Goal: Information Seeking & Learning: Understand process/instructions

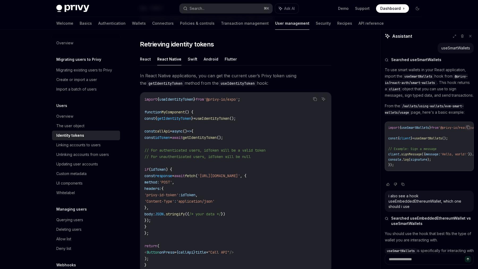
scroll to position [426, 0]
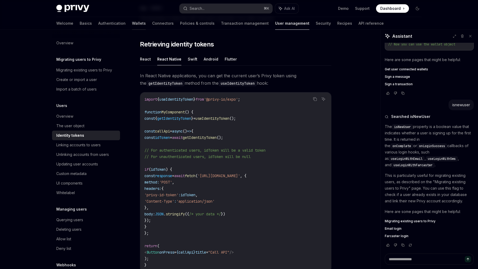
click at [132, 24] on link "Wallets" at bounding box center [139, 23] width 14 height 13
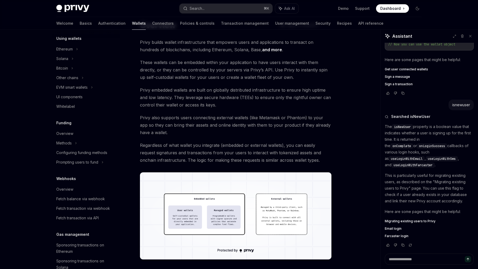
scroll to position [109, 0]
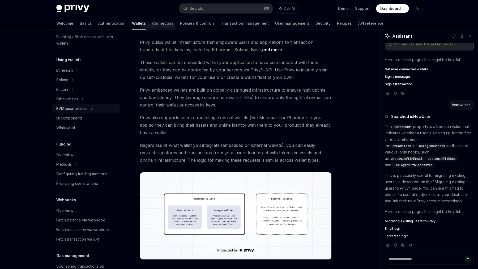
click at [79, 109] on div "EVM smart wallets" at bounding box center [71, 109] width 31 height 6
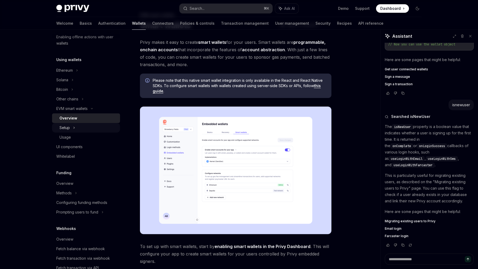
click at [72, 127] on div "Setup" at bounding box center [86, 128] width 68 height 10
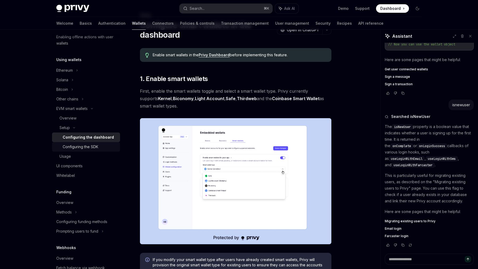
click at [85, 146] on div "Configuring the SDK" at bounding box center [81, 147] width 36 height 6
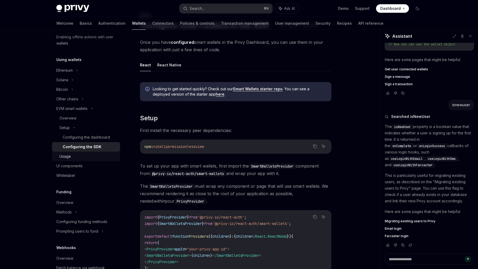
click at [74, 158] on div "Usage" at bounding box center [88, 156] width 57 height 6
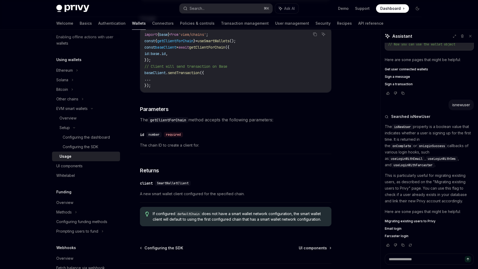
scroll to position [1611, 0]
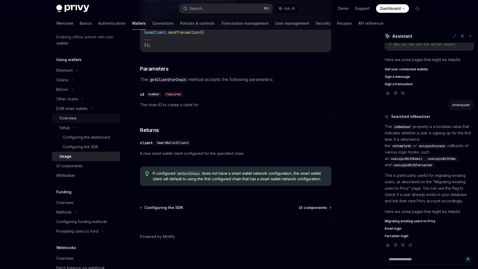
click at [85, 116] on div "Overview" at bounding box center [88, 118] width 57 height 6
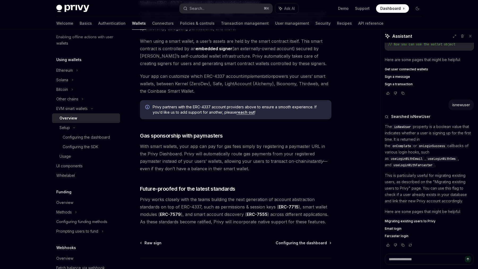
scroll to position [367, 0]
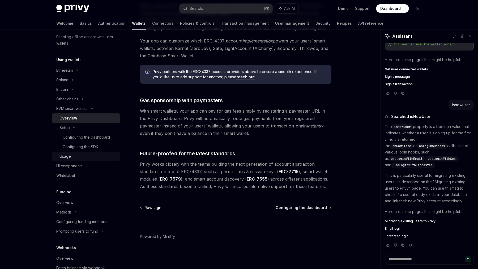
click at [80, 158] on div "Usage" at bounding box center [88, 156] width 57 height 6
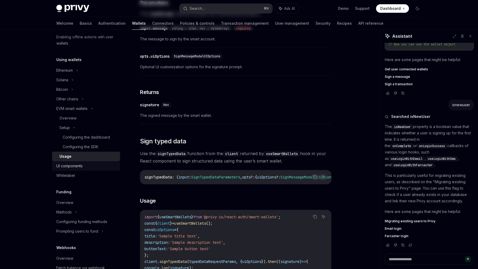
type textarea "*"
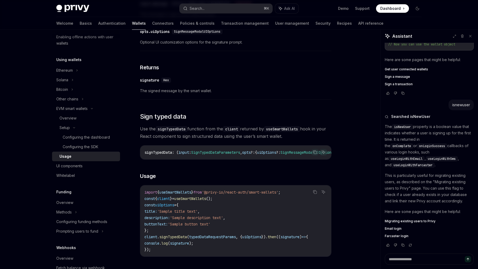
scroll to position [483, 0]
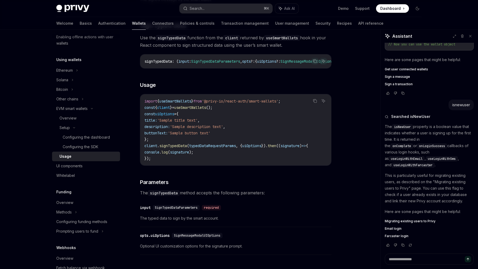
click at [208, 15] on div "Privy Docs home page Search... ⌘ K Ask AI Demo Support Dashboard Dashboard Sear…" at bounding box center [239, 8] width 366 height 17
click at [206, 10] on button "Search... ⌘ K" at bounding box center [226, 9] width 93 height 10
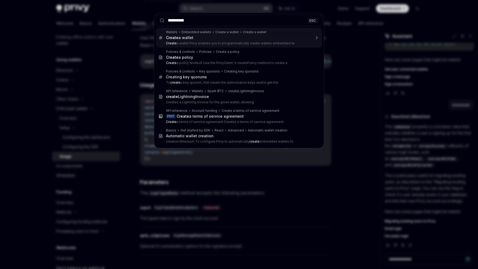
type input "**********"
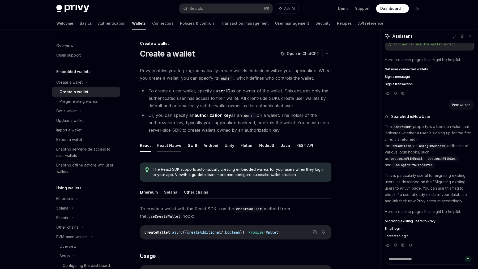
click at [173, 149] on button "React Native" at bounding box center [169, 145] width 24 height 12
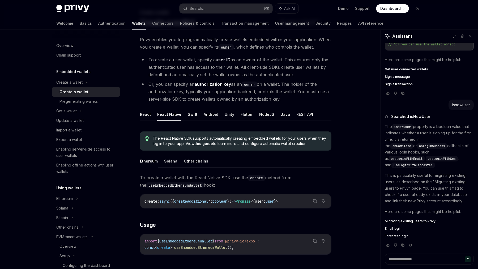
click at [202, 143] on link "this guide" at bounding box center [204, 143] width 19 height 5
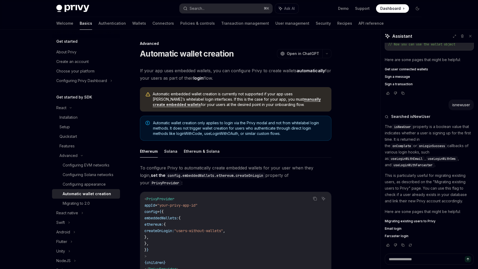
click at [174, 229] on span "createOnLogin:" at bounding box center [160, 231] width 30 height 5
copy span "createOnLogin"
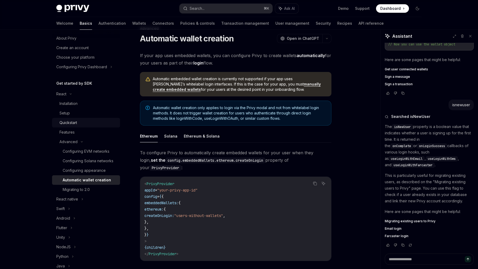
scroll to position [22, 0]
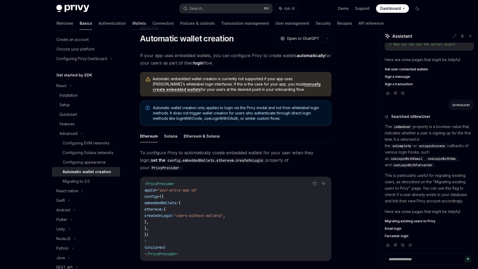
click at [132, 24] on link "Wallets" at bounding box center [139, 23] width 14 height 13
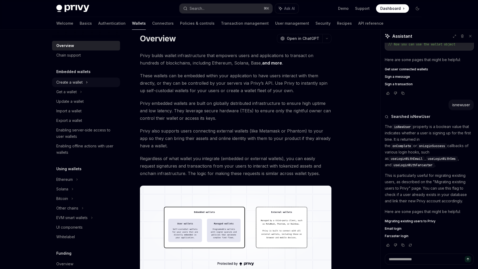
click at [78, 81] on div "Create a wallet" at bounding box center [69, 82] width 26 height 6
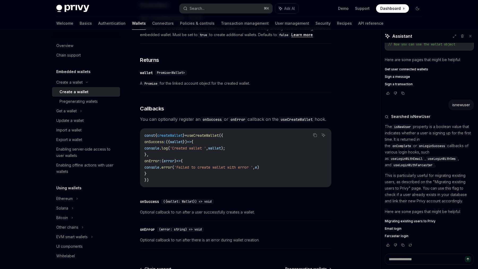
scroll to position [354, 0]
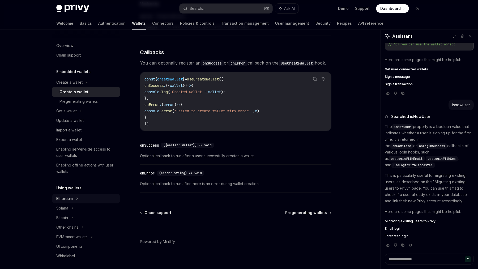
click at [75, 87] on div "Ethereum" at bounding box center [86, 83] width 68 height 10
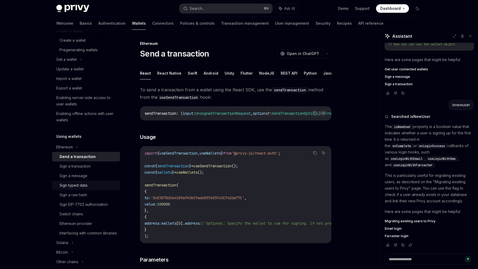
scroll to position [53, 0]
click at [76, 140] on div "Using wallets Ethereum Send a transaction Sign a transaction Sign a message Sig…" at bounding box center [86, 213] width 68 height 162
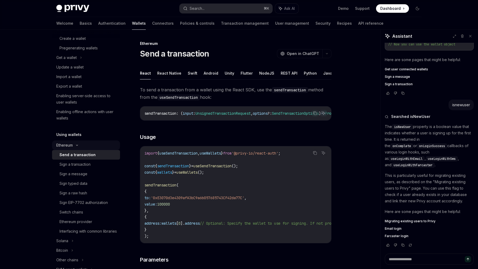
click at [76, 34] on div "Ethereum" at bounding box center [86, 29] width 68 height 10
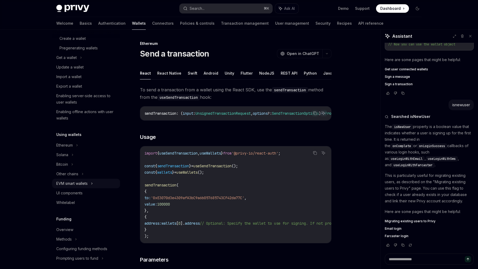
click at [77, 186] on div "EVM smart wallets" at bounding box center [71, 183] width 31 height 6
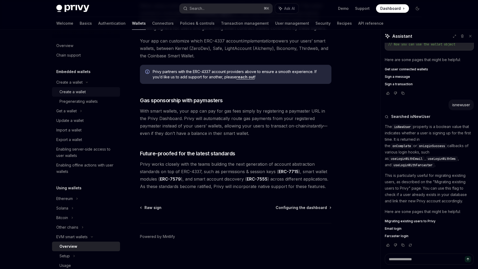
click at [74, 87] on link "Create a wallet" at bounding box center [86, 92] width 68 height 10
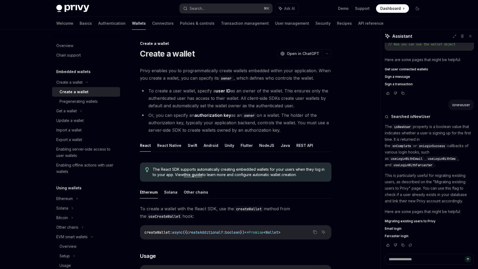
click at [167, 73] on span "Privy enables you to programmatically create wallets embedded within your appli…" at bounding box center [236, 74] width 192 height 15
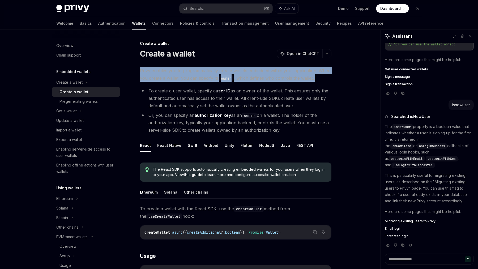
click at [154, 88] on li "To create a user wallet, specify a user ID as an owner of the wallet. This ensu…" at bounding box center [236, 98] width 192 height 22
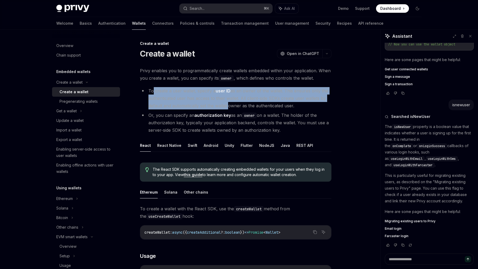
drag, startPoint x: 154, startPoint y: 88, endPoint x: 219, endPoint y: 111, distance: 69.4
click at [219, 111] on ul "To create a user wallet, specify a user ID as an owner of the wallet. This ensu…" at bounding box center [236, 110] width 192 height 47
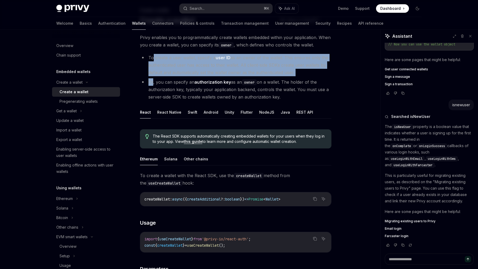
scroll to position [35, 0]
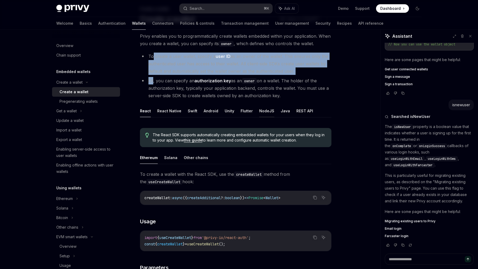
click at [264, 111] on button "NodeJS" at bounding box center [266, 111] width 15 height 12
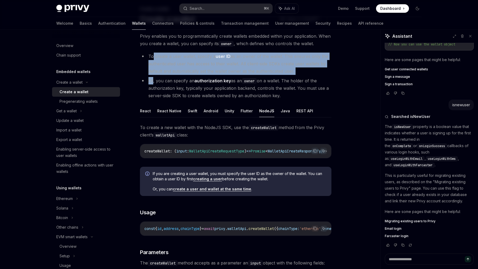
scroll to position [37, 0]
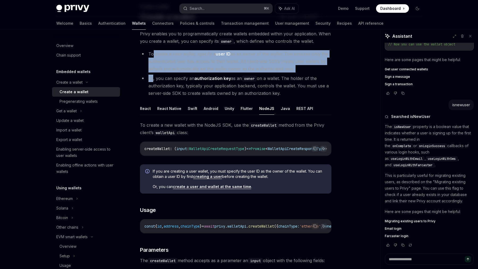
click at [170, 174] on span "If you are creating a user wallet, you must specify the user ID as the owner of…" at bounding box center [240, 174] width 174 height 11
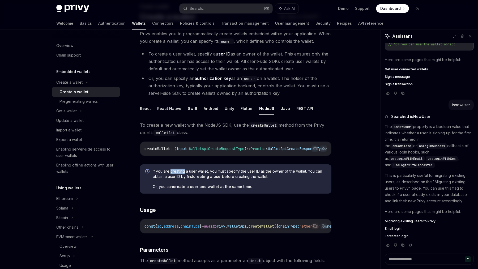
click at [170, 174] on span "If you are creating a user wallet, you must specify the user ID as the owner of…" at bounding box center [240, 174] width 174 height 11
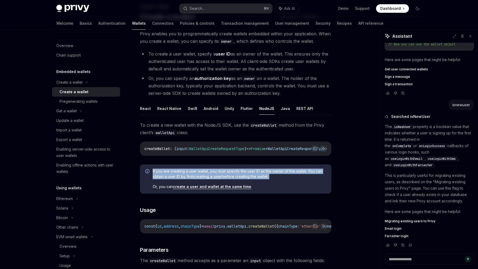
click at [170, 174] on span "If you are creating a user wallet, you must specify the user ID as the owner of…" at bounding box center [240, 174] width 174 height 11
click at [179, 189] on link "create a user and wallet at the same time" at bounding box center [212, 186] width 78 height 5
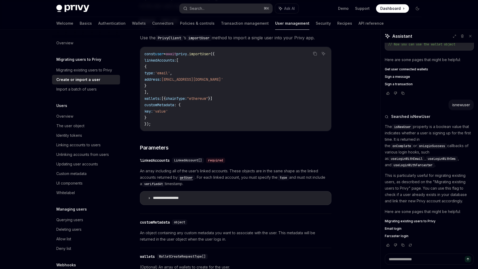
scroll to position [114, 0]
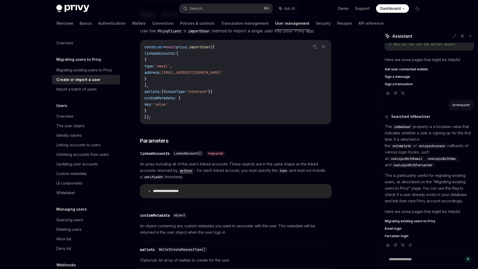
click at [176, 191] on p "**********" at bounding box center [172, 191] width 38 height 5
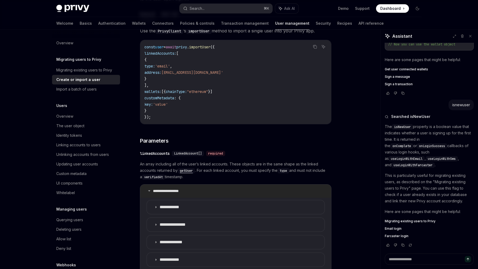
click at [176, 191] on p "**********" at bounding box center [172, 191] width 38 height 5
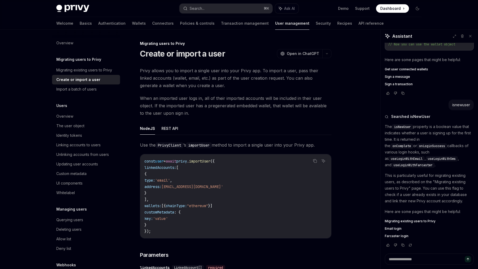
type textarea "*"
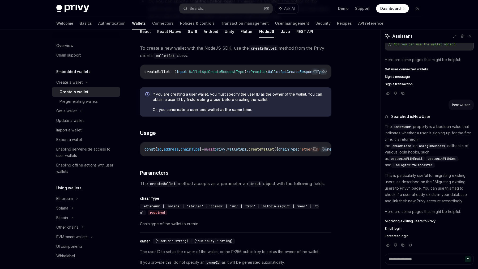
click at [190, 152] on span "chainType" at bounding box center [190, 149] width 19 height 5
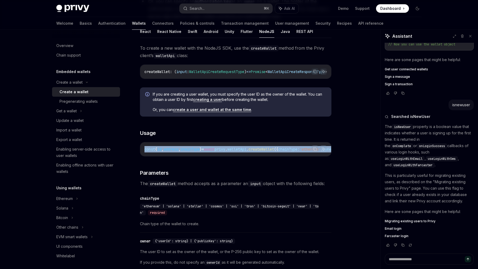
copy code "const { id , address , chainType } = await privy . walletApi . createWallet ({ …"
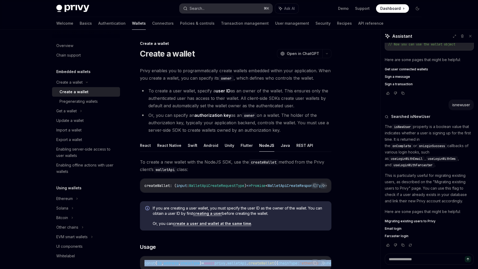
click at [240, 9] on button "Search... ⌘ K" at bounding box center [226, 9] width 93 height 10
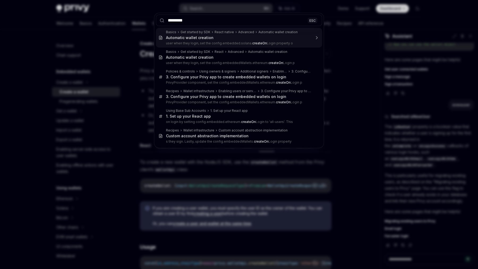
type input "**********"
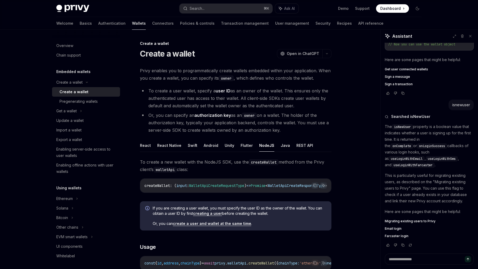
scroll to position [30, 0]
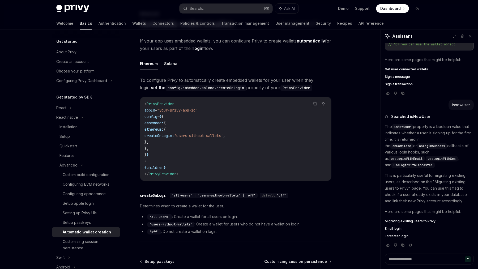
click at [153, 232] on code "'off'" at bounding box center [155, 231] width 14 height 5
copy code "off"
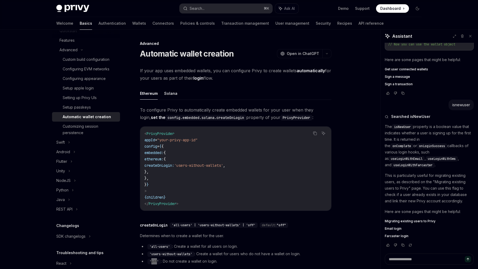
scroll to position [127, 0]
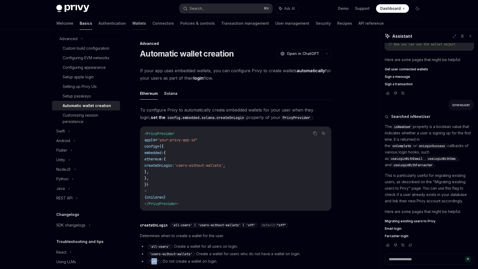
click at [132, 21] on link "Wallets" at bounding box center [139, 23] width 14 height 13
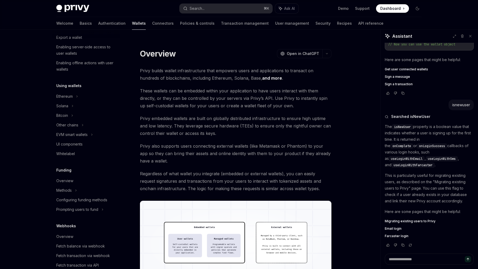
scroll to position [79, 0]
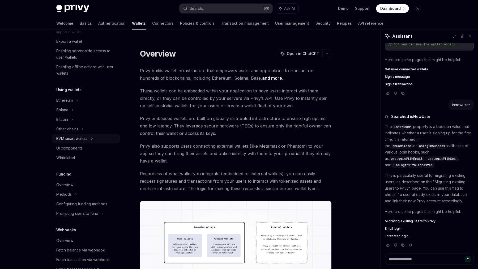
click at [85, 134] on div "EVM smart wallets" at bounding box center [86, 139] width 68 height 10
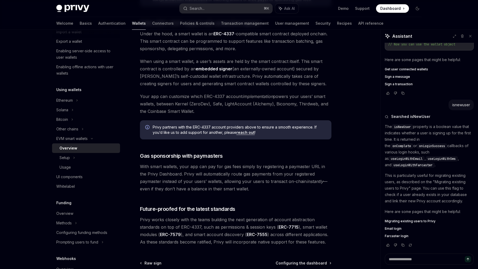
scroll to position [327, 0]
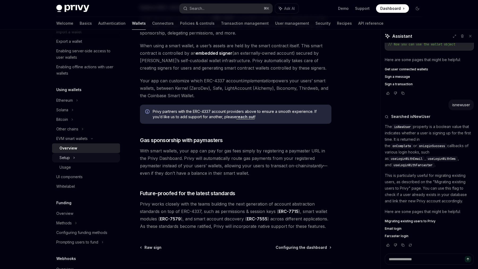
click at [102, 157] on div "Setup" at bounding box center [86, 158] width 68 height 10
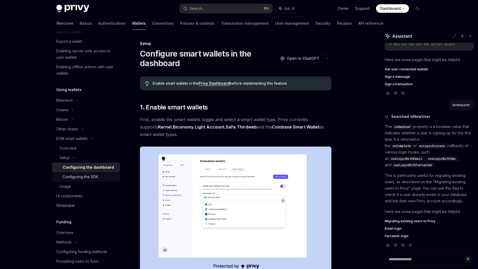
click at [94, 176] on div "Configuring the SDK" at bounding box center [81, 177] width 36 height 6
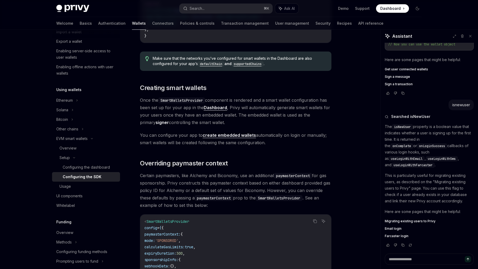
scroll to position [268, 0]
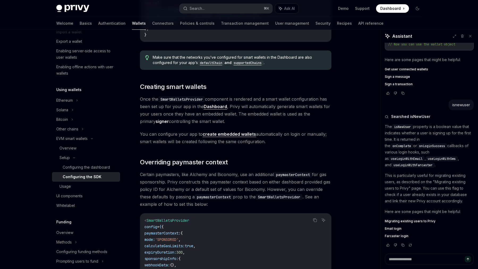
click at [203, 97] on code "SmartWalletsProvider" at bounding box center [181, 99] width 47 height 6
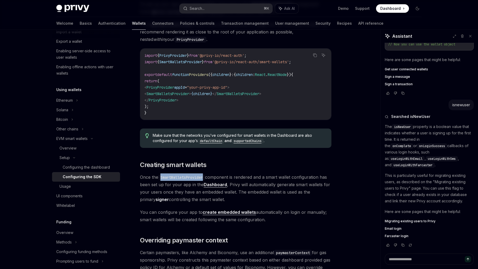
copy code "SmartWalletsProvider"
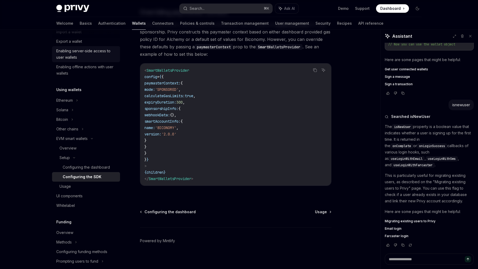
scroll to position [0, 0]
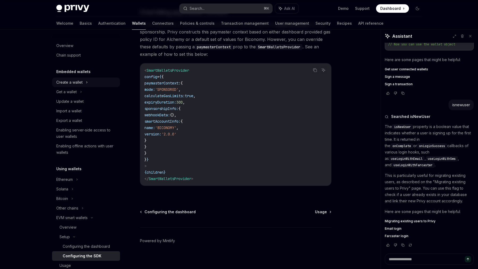
click at [84, 82] on div "Create a wallet" at bounding box center [86, 83] width 68 height 10
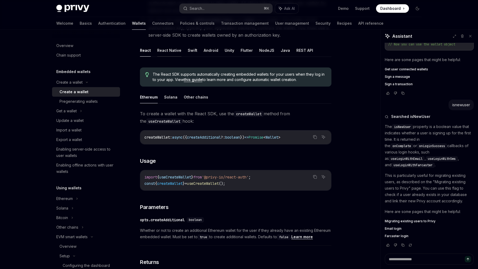
scroll to position [83, 0]
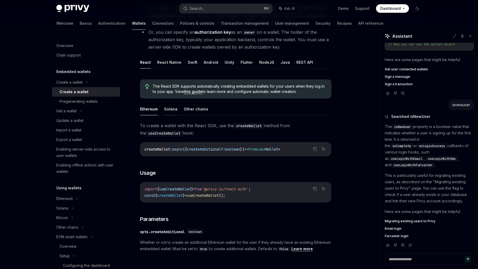
click at [169, 110] on button "Solana" at bounding box center [170, 109] width 13 height 12
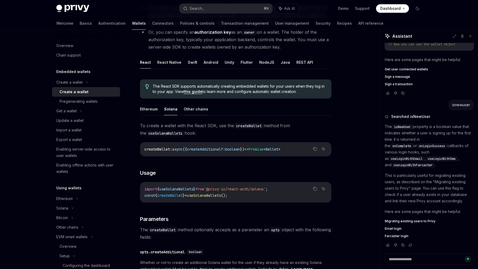
click at [187, 110] on button "Other chains" at bounding box center [196, 109] width 24 height 12
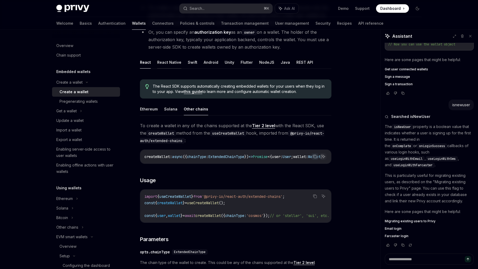
click at [163, 64] on button "React Native" at bounding box center [169, 62] width 24 height 12
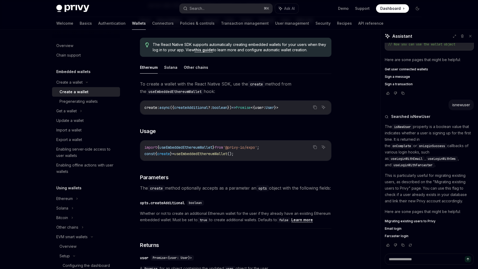
scroll to position [105, 0]
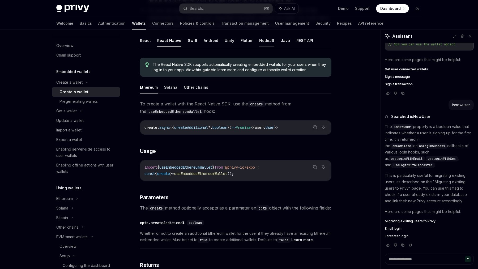
click at [264, 41] on button "NodeJS" at bounding box center [266, 40] width 15 height 12
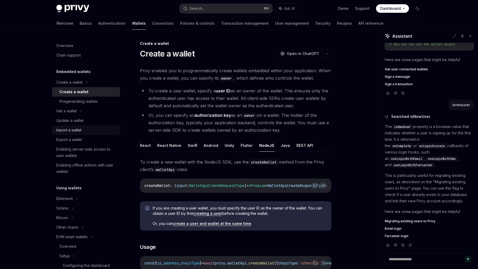
scroll to position [101, 0]
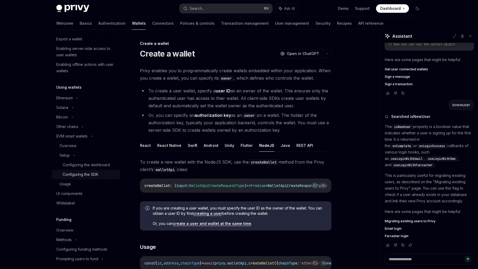
click at [79, 172] on div "Configuring the SDK" at bounding box center [81, 174] width 36 height 6
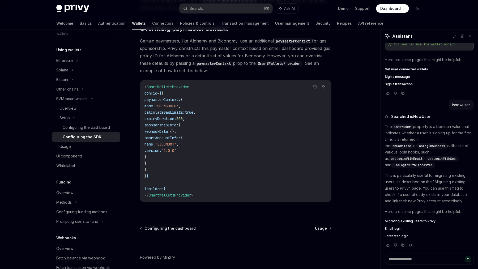
scroll to position [400, 0]
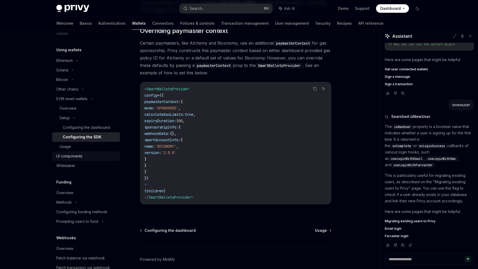
click at [79, 153] on div "UI components" at bounding box center [69, 156] width 26 height 6
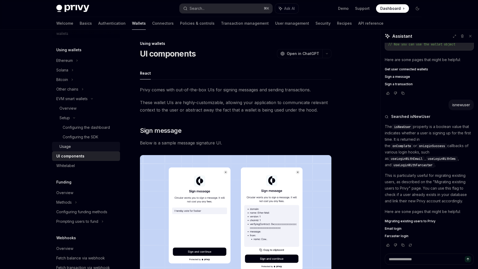
click at [80, 150] on div "Usage" at bounding box center [88, 147] width 57 height 6
type textarea "*"
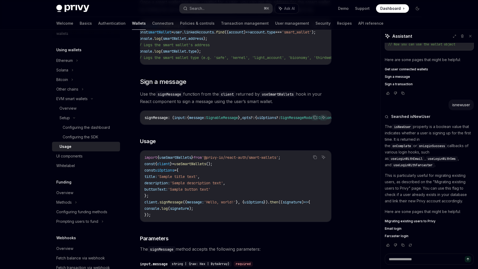
scroll to position [159, 0]
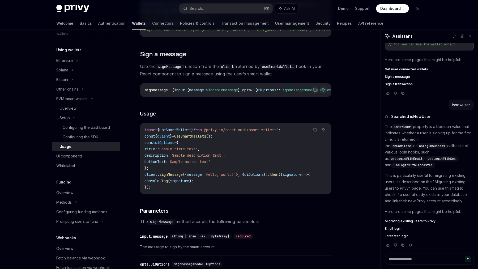
click at [199, 139] on span "useSmartWallets" at bounding box center [190, 136] width 32 height 5
copy code "const { client } = useSmartWallets ();"
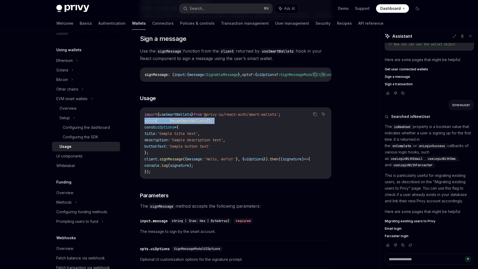
scroll to position [172, 0]
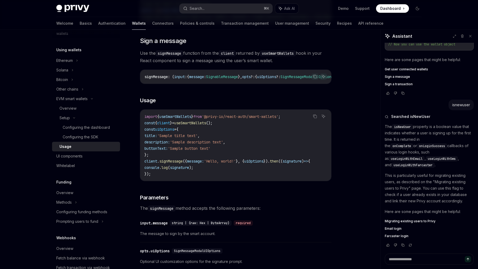
click at [202, 125] on span "useSmartWallets" at bounding box center [190, 123] width 32 height 5
copy span "useSmartWallets"
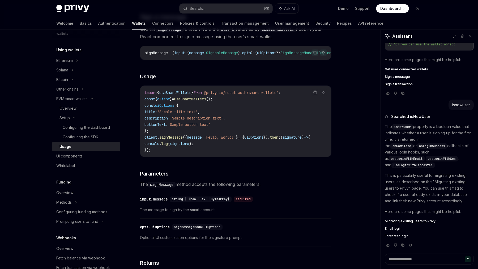
scroll to position [208, 0]
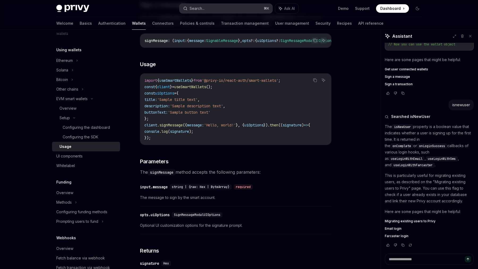
click at [204, 11] on div "Search..." at bounding box center [197, 8] width 15 height 6
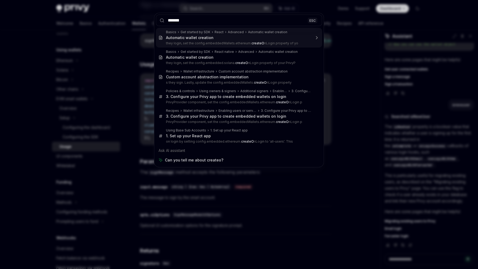
type input "********"
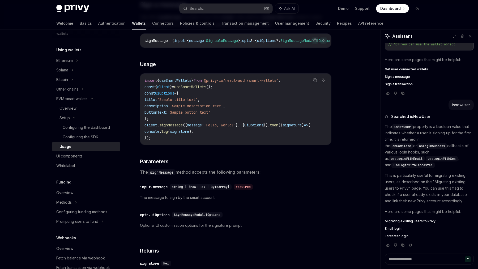
scroll to position [30, 0]
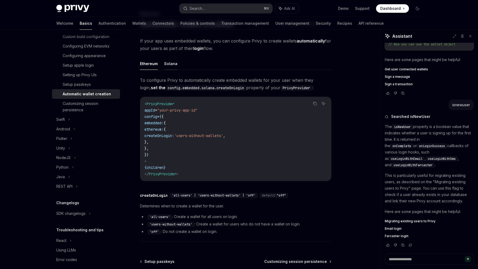
click at [166, 61] on button "Solana" at bounding box center [170, 63] width 13 height 12
click at [146, 68] on button "Ethereum" at bounding box center [149, 63] width 18 height 12
click at [165, 68] on button "Solana" at bounding box center [170, 63] width 13 height 12
click at [148, 55] on div "If your app uses embedded wallets, you can configure Privy to create wallets au…" at bounding box center [236, 140] width 192 height 207
click at [146, 64] on button "Ethereum" at bounding box center [149, 63] width 18 height 12
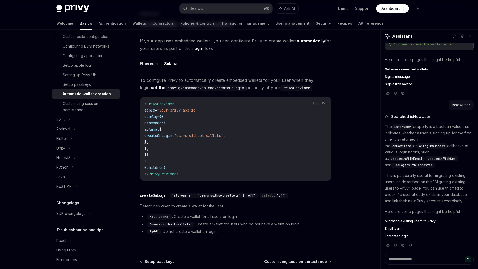
type textarea "*"
click at [218, 134] on span "'users-without-wallets'" at bounding box center [198, 135] width 49 height 5
drag, startPoint x: 218, startPoint y: 134, endPoint x: 226, endPoint y: 134, distance: 7.7
click at [223, 134] on span "'users-without-wallets'" at bounding box center [198, 135] width 49 height 5
click at [223, 136] on span "'users-without-wallets'" at bounding box center [198, 135] width 49 height 5
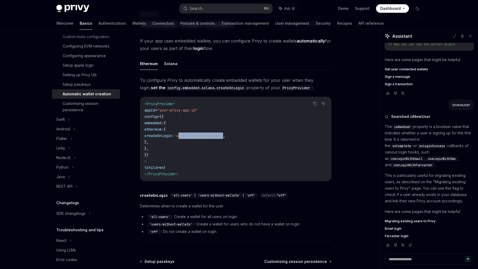
drag, startPoint x: 223, startPoint y: 136, endPoint x: 247, endPoint y: 135, distance: 23.9
click at [223, 136] on span "'users-without-wallets'" at bounding box center [198, 135] width 49 height 5
copy span "users-without-wallets"
